Goal: Task Accomplishment & Management: Use online tool/utility

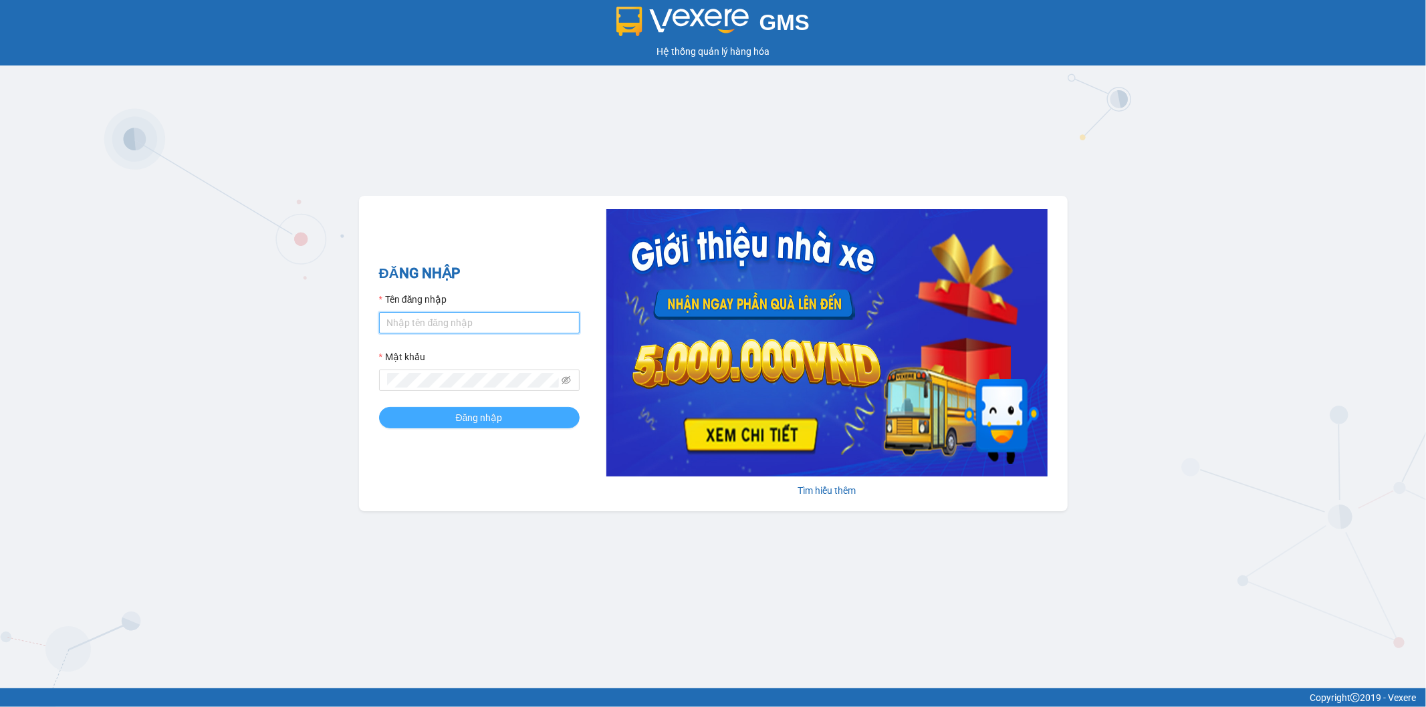
type input "ngoc.taithang"
click at [499, 415] on span "Đăng nhập" at bounding box center [479, 417] width 47 height 15
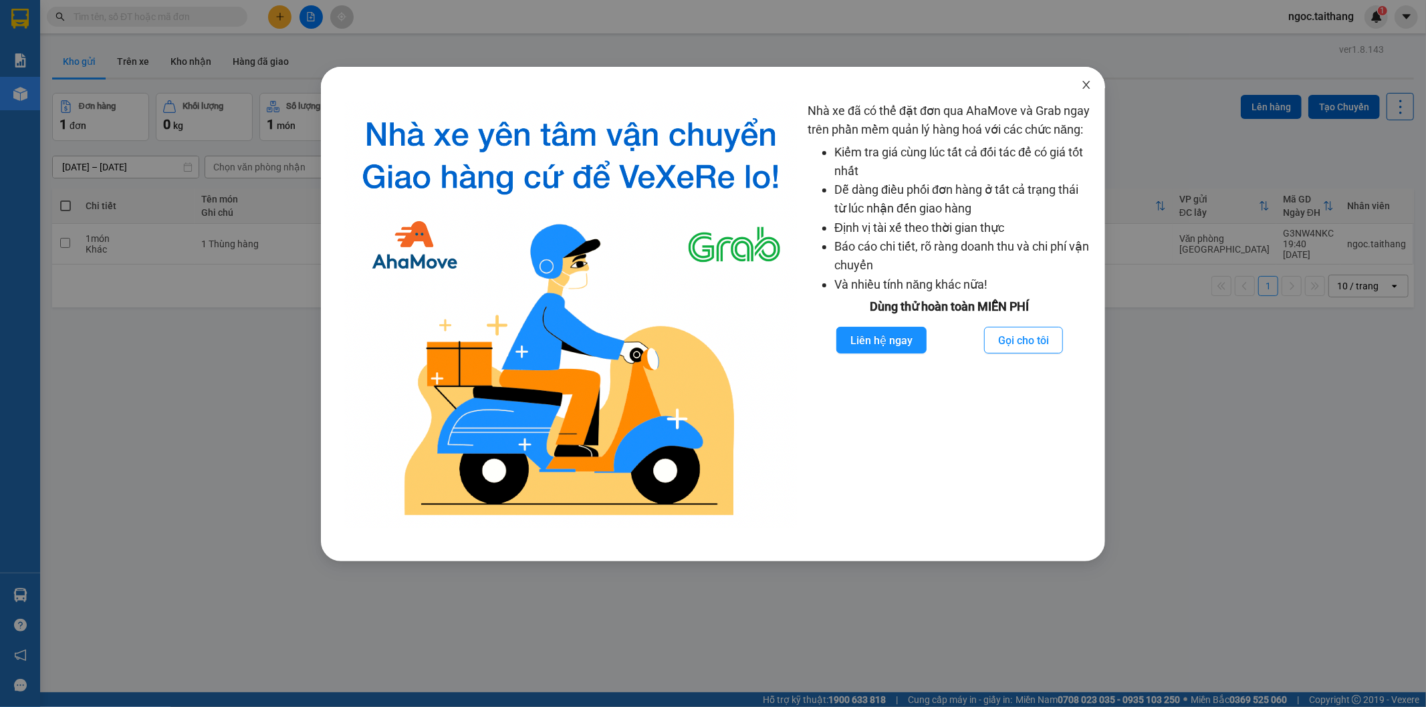
click at [1089, 85] on icon "close" at bounding box center [1086, 85] width 11 height 11
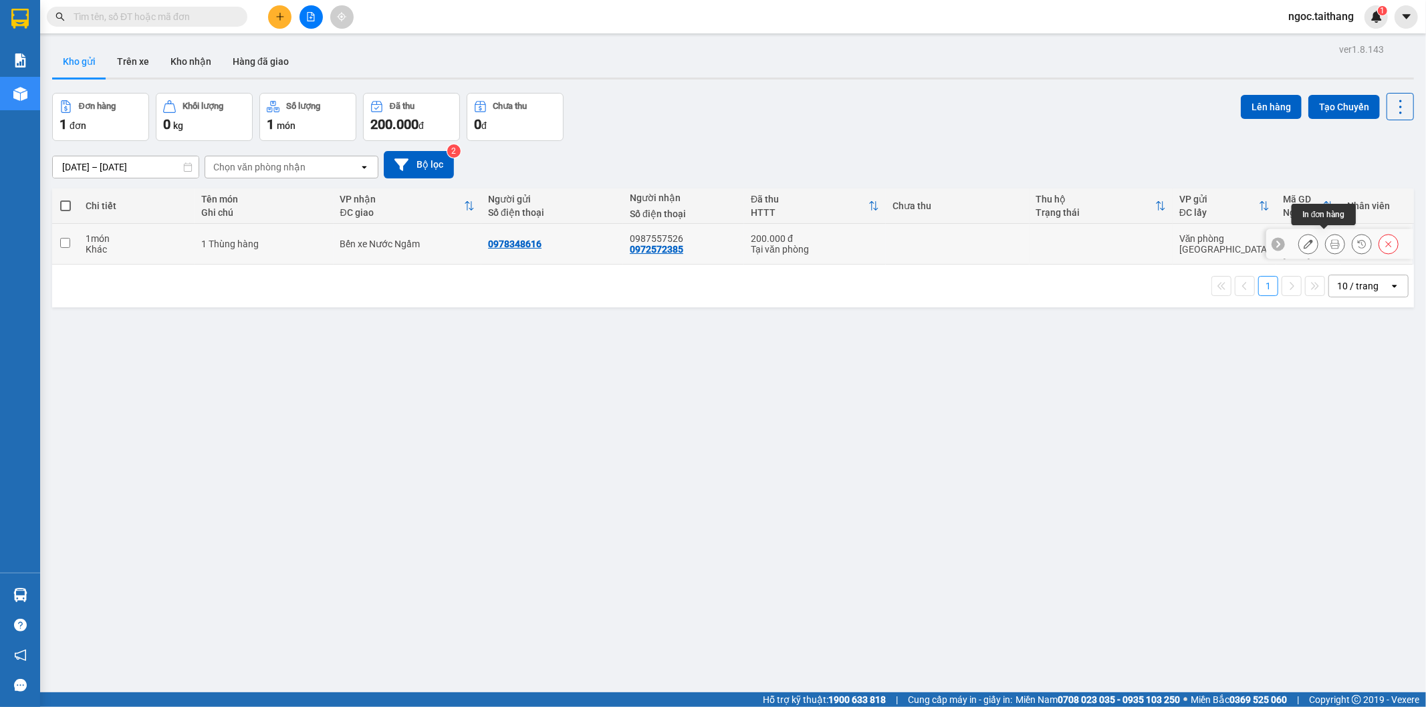
click at [1328, 233] on button at bounding box center [1334, 244] width 19 height 23
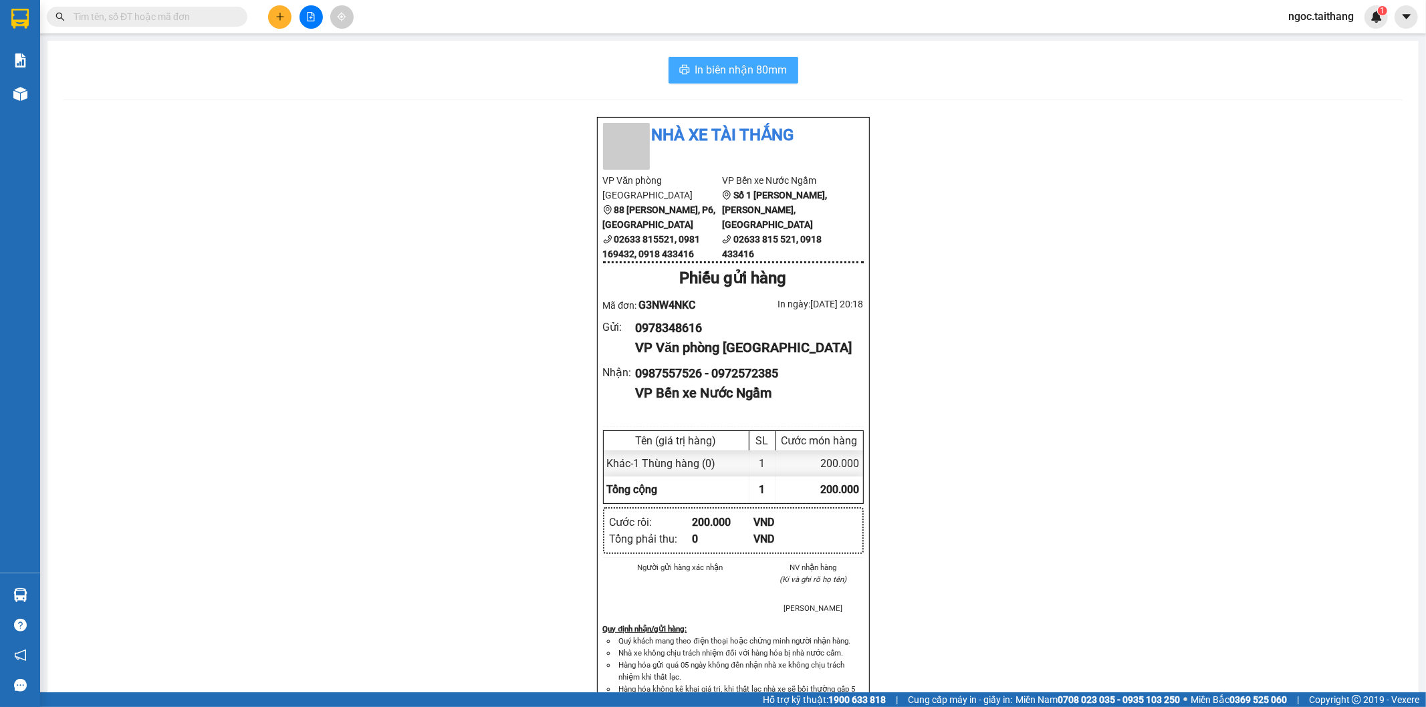
click at [706, 72] on span "In biên nhận 80mm" at bounding box center [741, 69] width 92 height 17
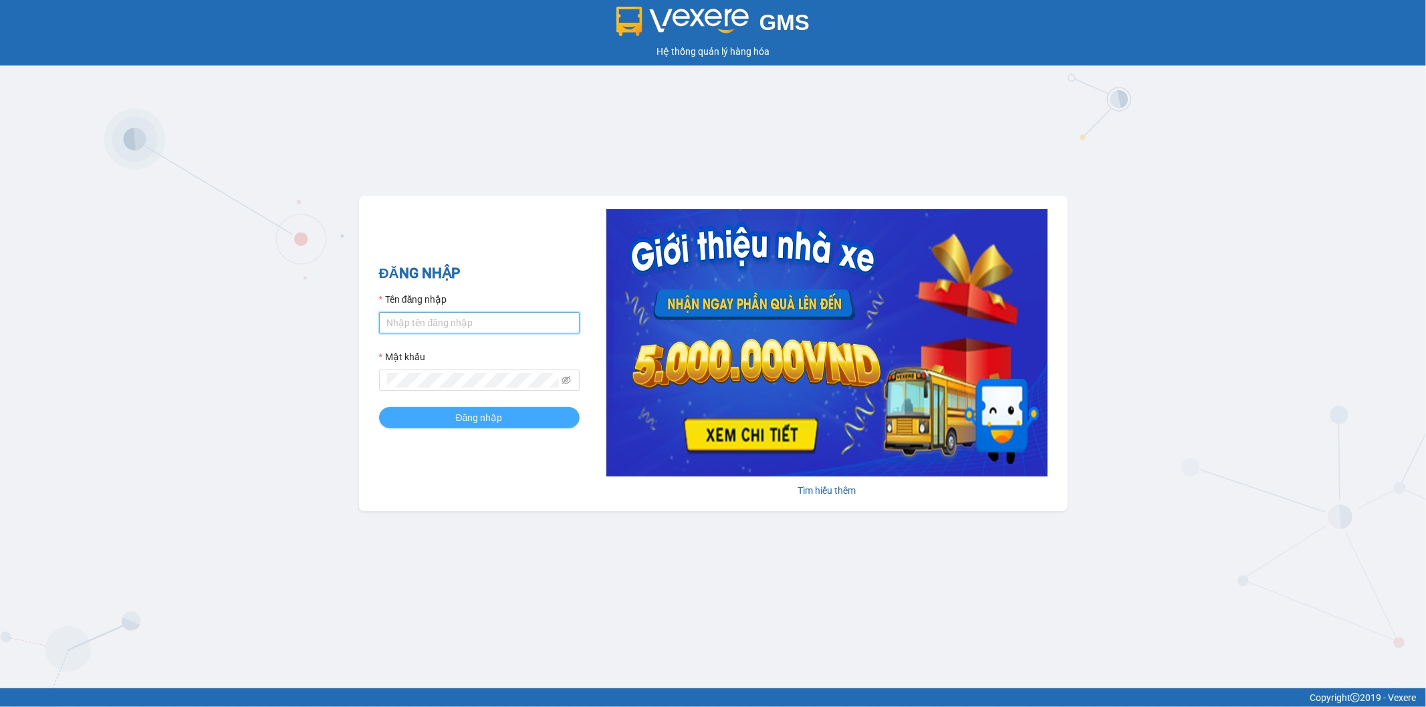
type input "ngoc.taithang"
click at [492, 420] on span "Đăng nhập" at bounding box center [479, 417] width 47 height 15
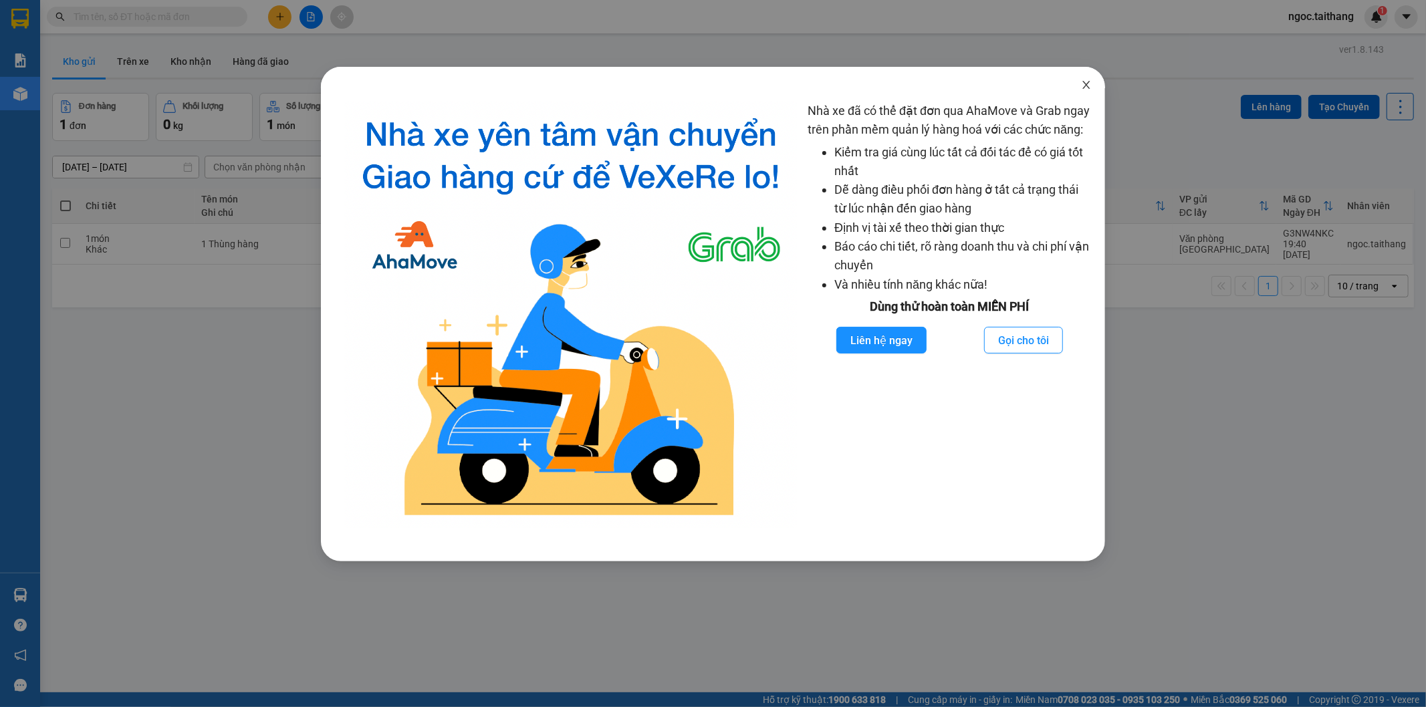
click at [1096, 78] on span "Close" at bounding box center [1085, 85] width 37 height 37
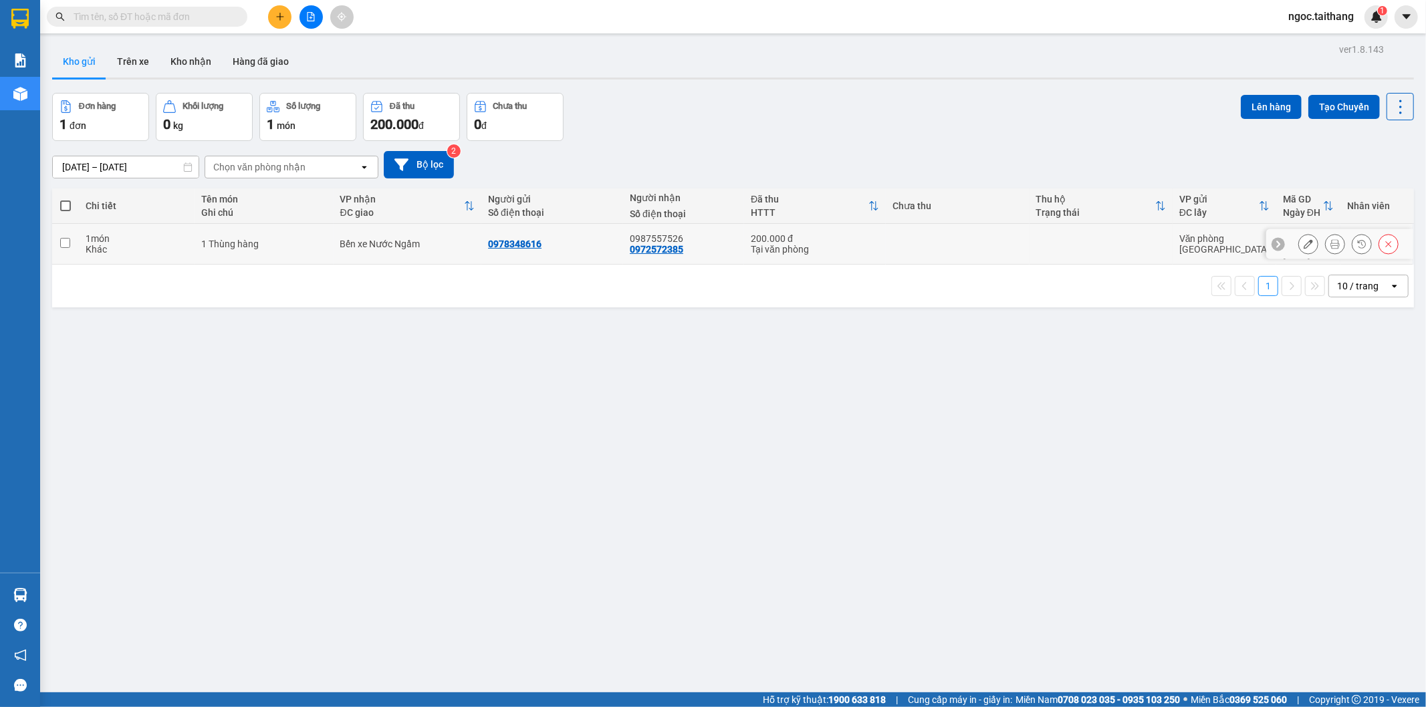
click at [1383, 239] on icon at bounding box center [1387, 243] width 9 height 9
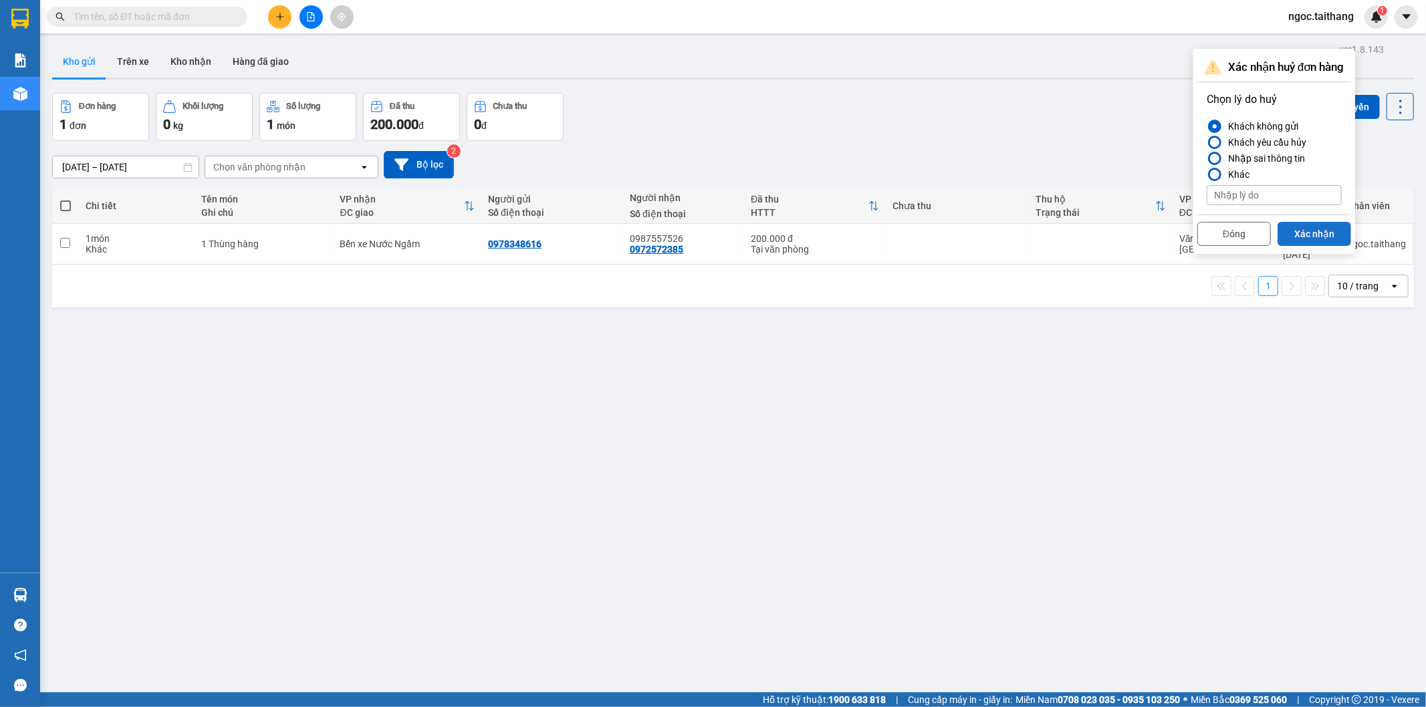
click at [1295, 234] on button "Xác nhận" at bounding box center [1314, 234] width 74 height 24
